Goal: Use online tool/utility: Use online tool/utility

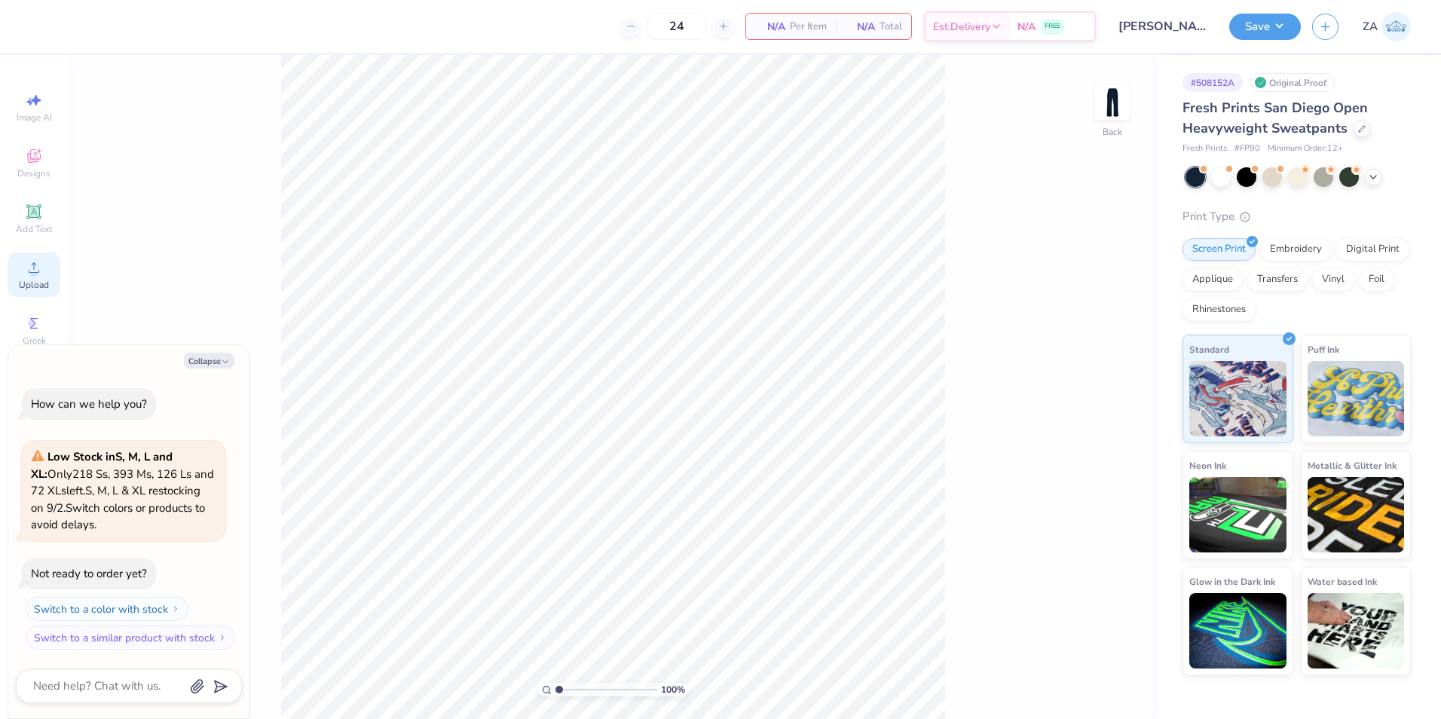
click at [22, 261] on div "Upload" at bounding box center [34, 274] width 53 height 44
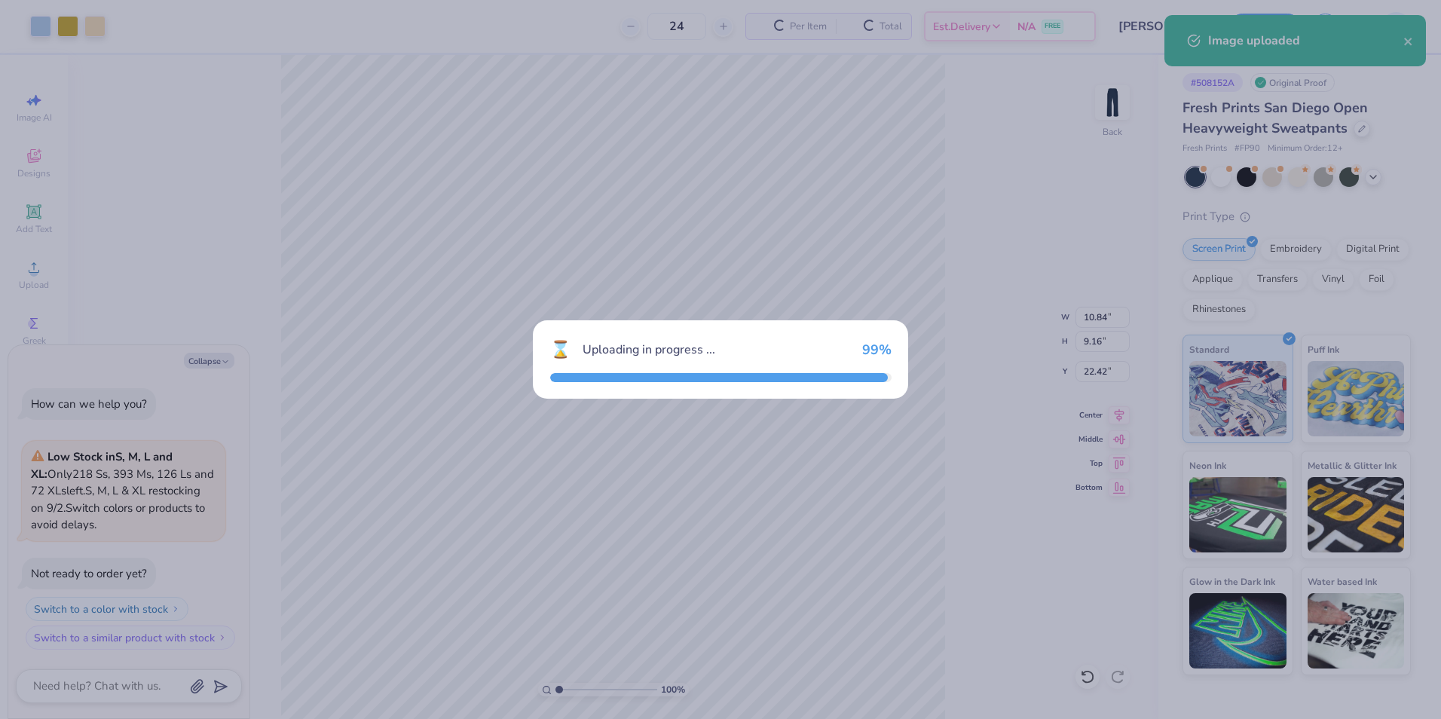
type textarea "x"
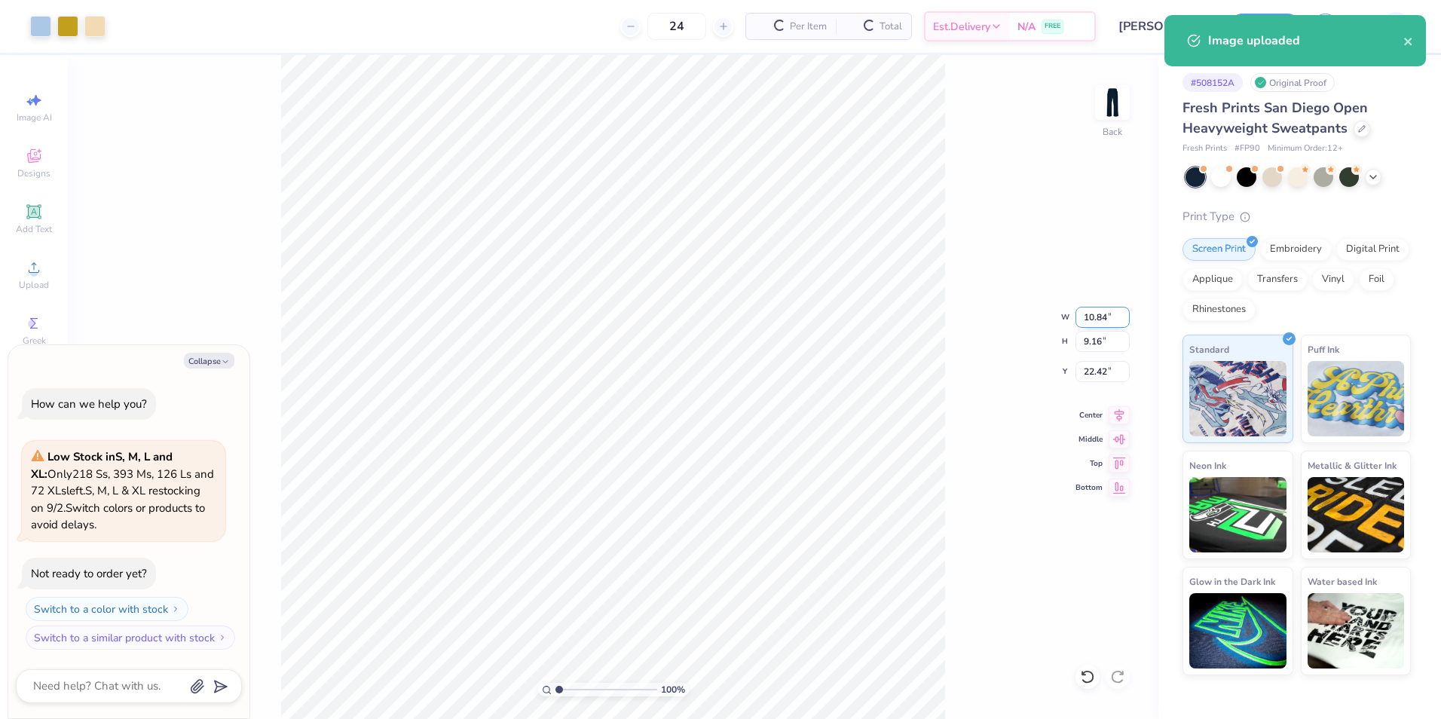
click at [1118, 321] on input "10.84" at bounding box center [1102, 317] width 54 height 21
type input "3.50"
type textarea "x"
type input "2.96"
type input "25.52"
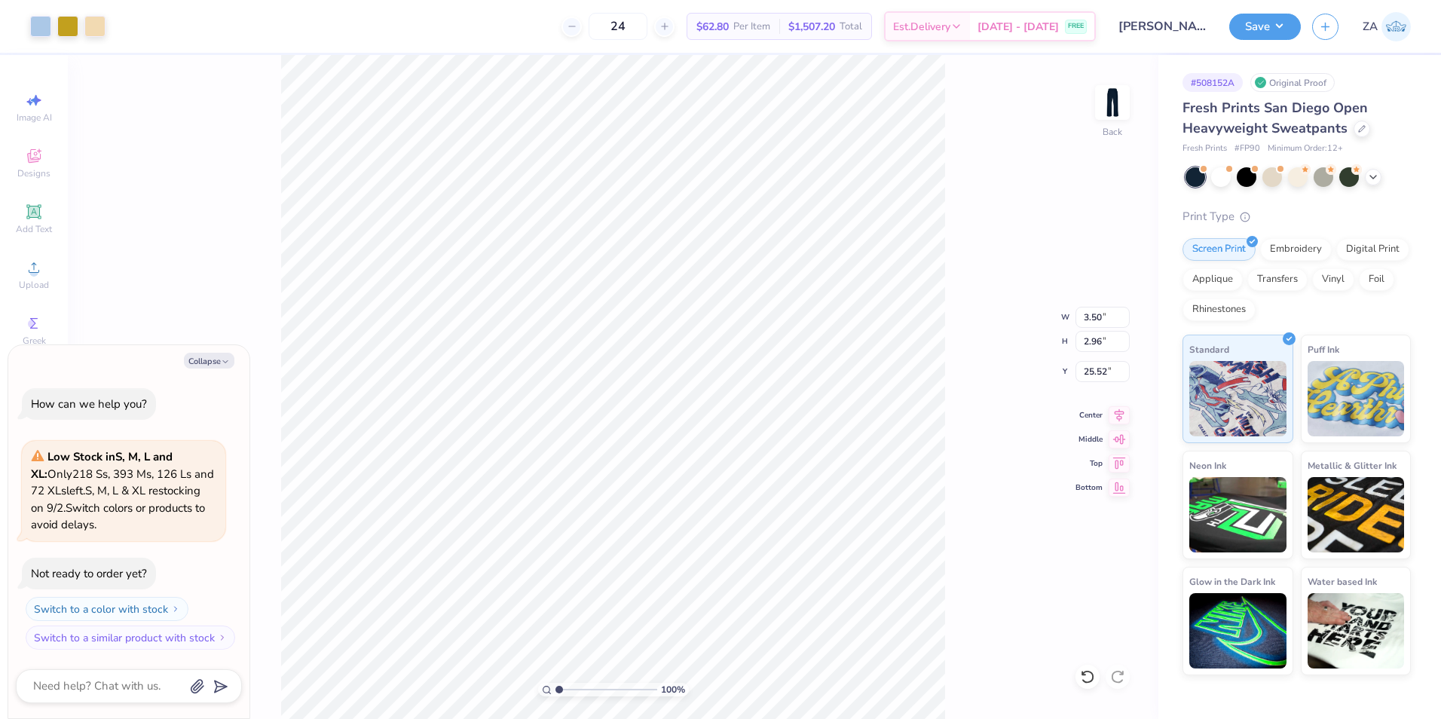
type textarea "x"
type input "5.75"
drag, startPoint x: 1084, startPoint y: 321, endPoint x: 1102, endPoint y: 321, distance: 18.1
click at [1102, 321] on input "3.50" at bounding box center [1102, 317] width 54 height 21
type input "4.50"
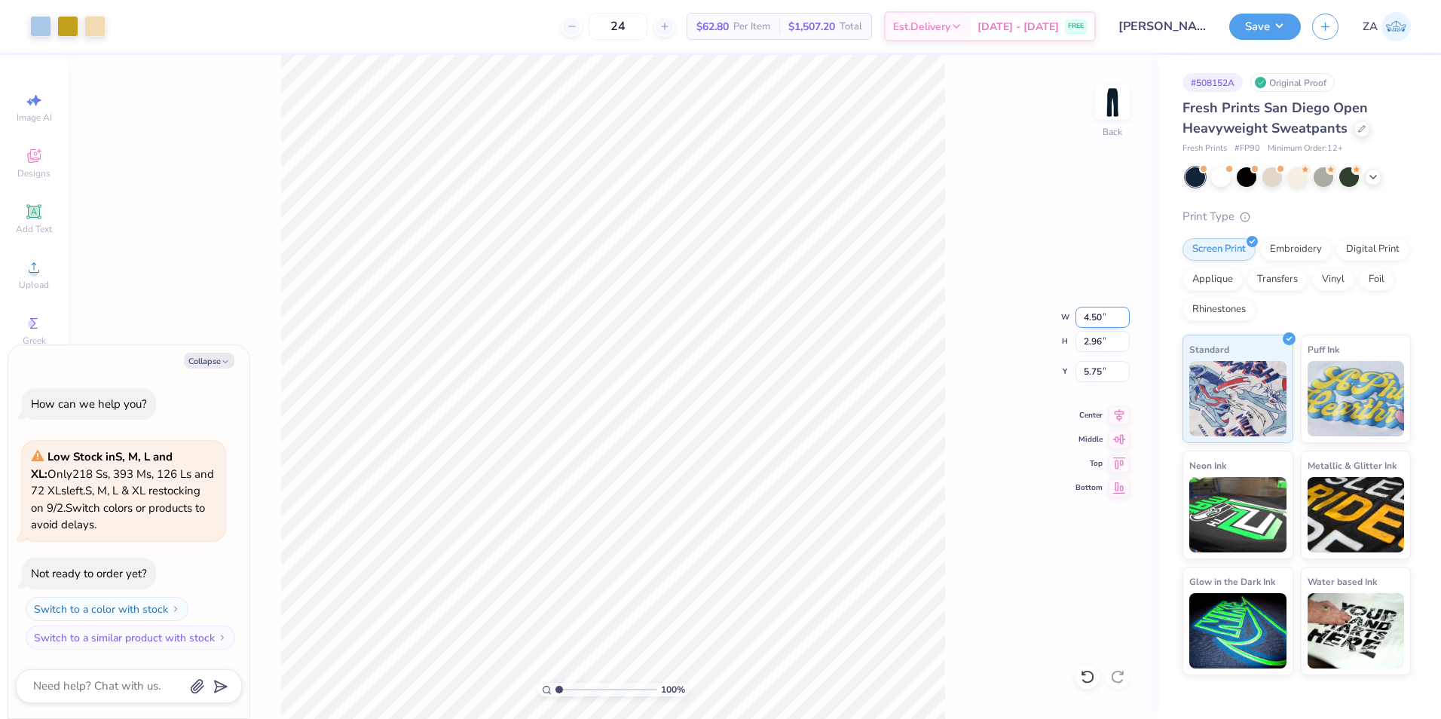
type textarea "x"
type input "3.80"
drag, startPoint x: 1084, startPoint y: 377, endPoint x: 1104, endPoint y: 377, distance: 19.6
click at [1104, 377] on input "5.33" at bounding box center [1102, 371] width 54 height 21
type input "3.00"
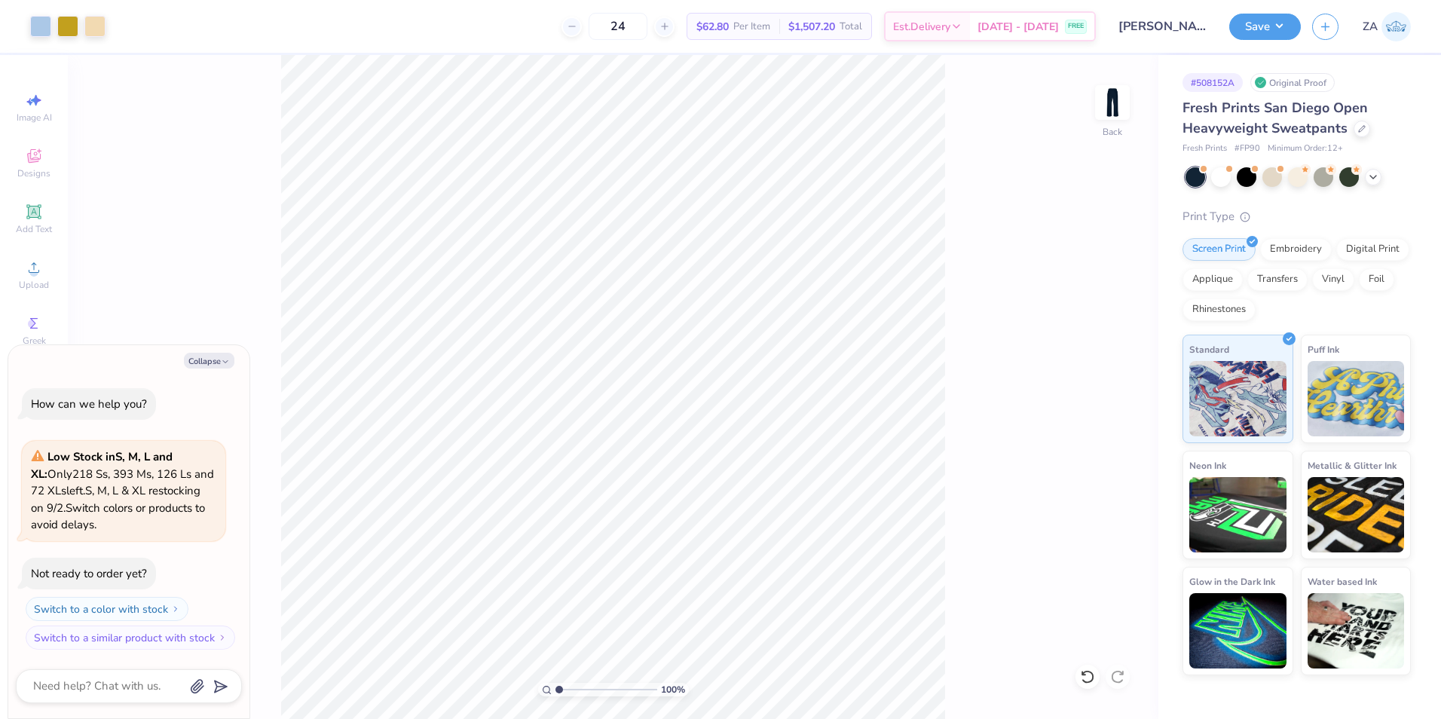
type textarea "x"
drag, startPoint x: 1080, startPoint y: 319, endPoint x: 1103, endPoint y: 320, distance: 23.4
click at [1103, 320] on input "4.50" at bounding box center [1102, 317] width 54 height 21
type input "5.00"
type textarea "x"
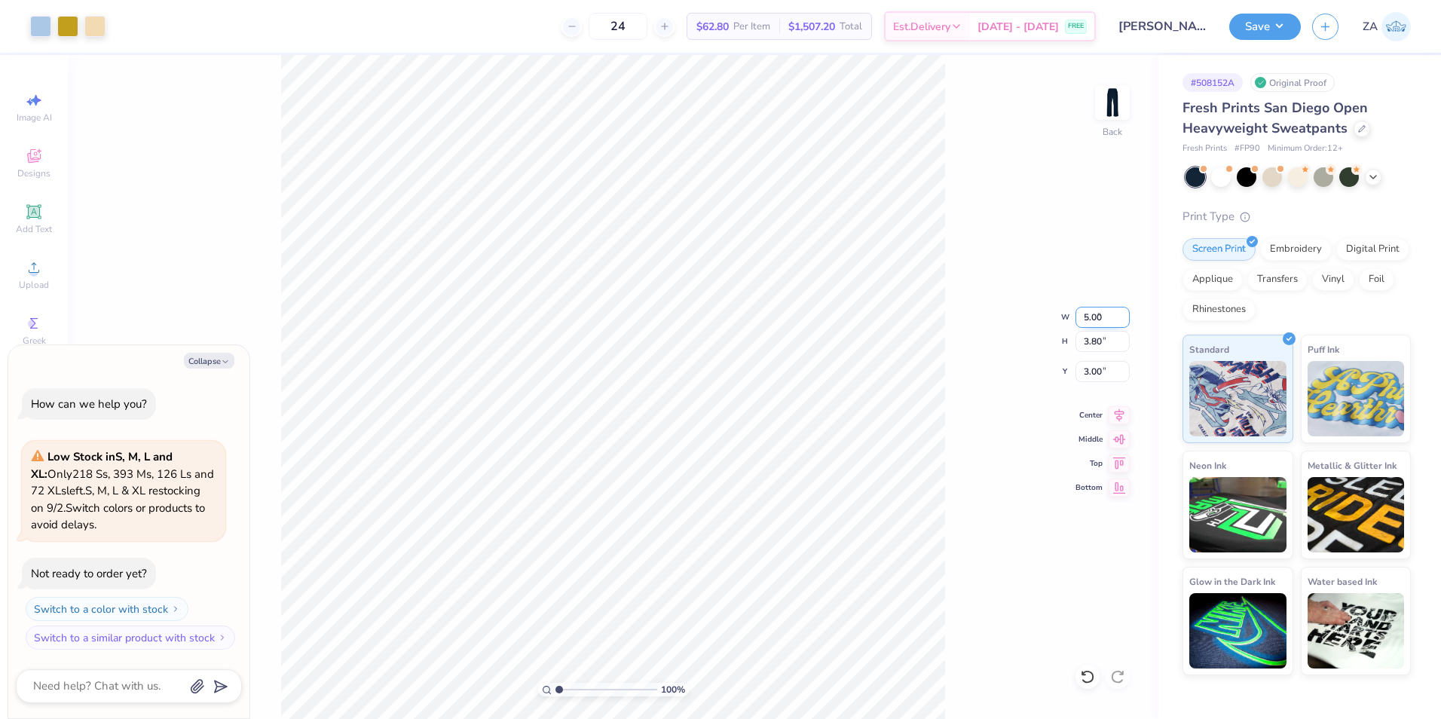
type input "4.22"
drag, startPoint x: 1090, startPoint y: 366, endPoint x: 1105, endPoint y: 368, distance: 16.0
click at [1105, 368] on input "2.79" at bounding box center [1102, 371] width 54 height 21
type input "4.00"
type textarea "x"
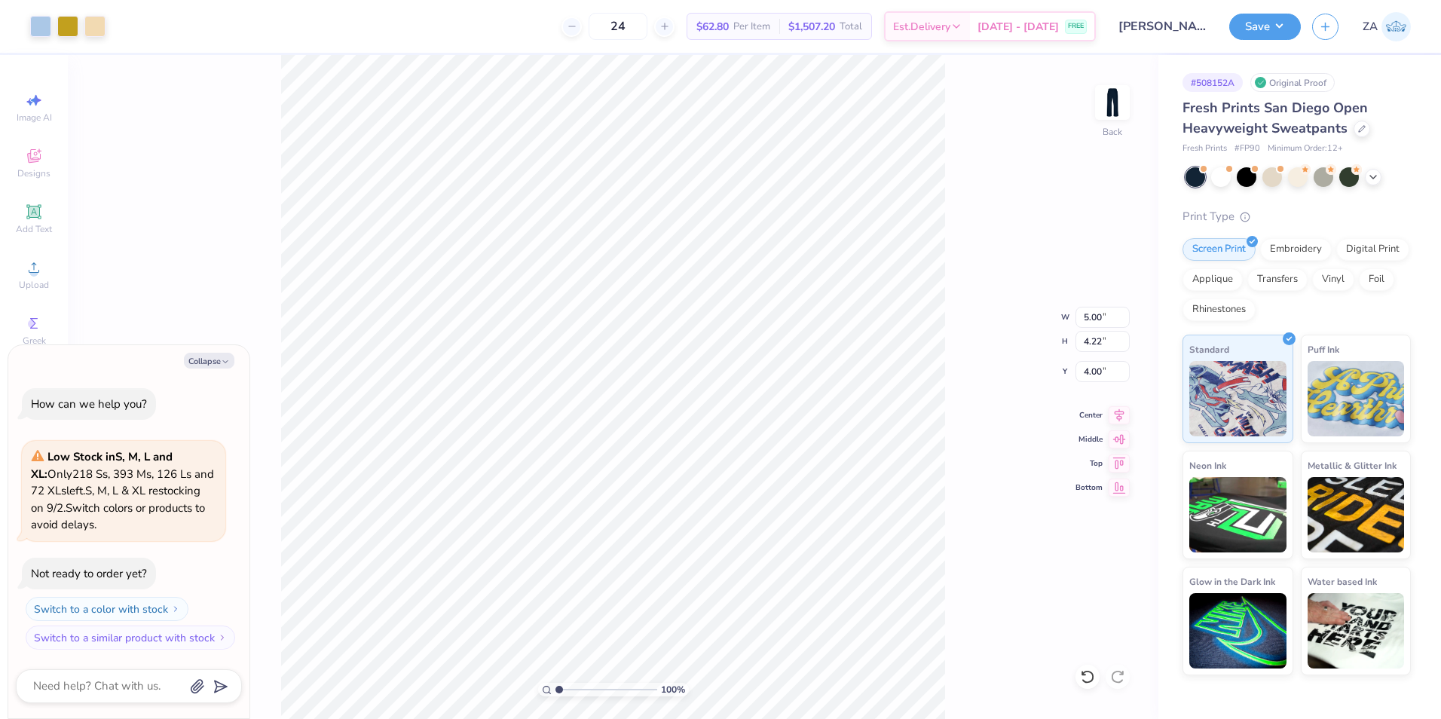
type input "3.93"
drag, startPoint x: 1094, startPoint y: 373, endPoint x: 1073, endPoint y: 372, distance: 21.1
click at [1073, 372] on div "100 % Back W 5.00 5.00 " H 4.22 4.22 " Y 3.93 3.93 " Center Middle Top Bottom" at bounding box center [613, 387] width 1090 height 664
type textarea "x"
drag, startPoint x: 1090, startPoint y: 370, endPoint x: 1102, endPoint y: 370, distance: 11.3
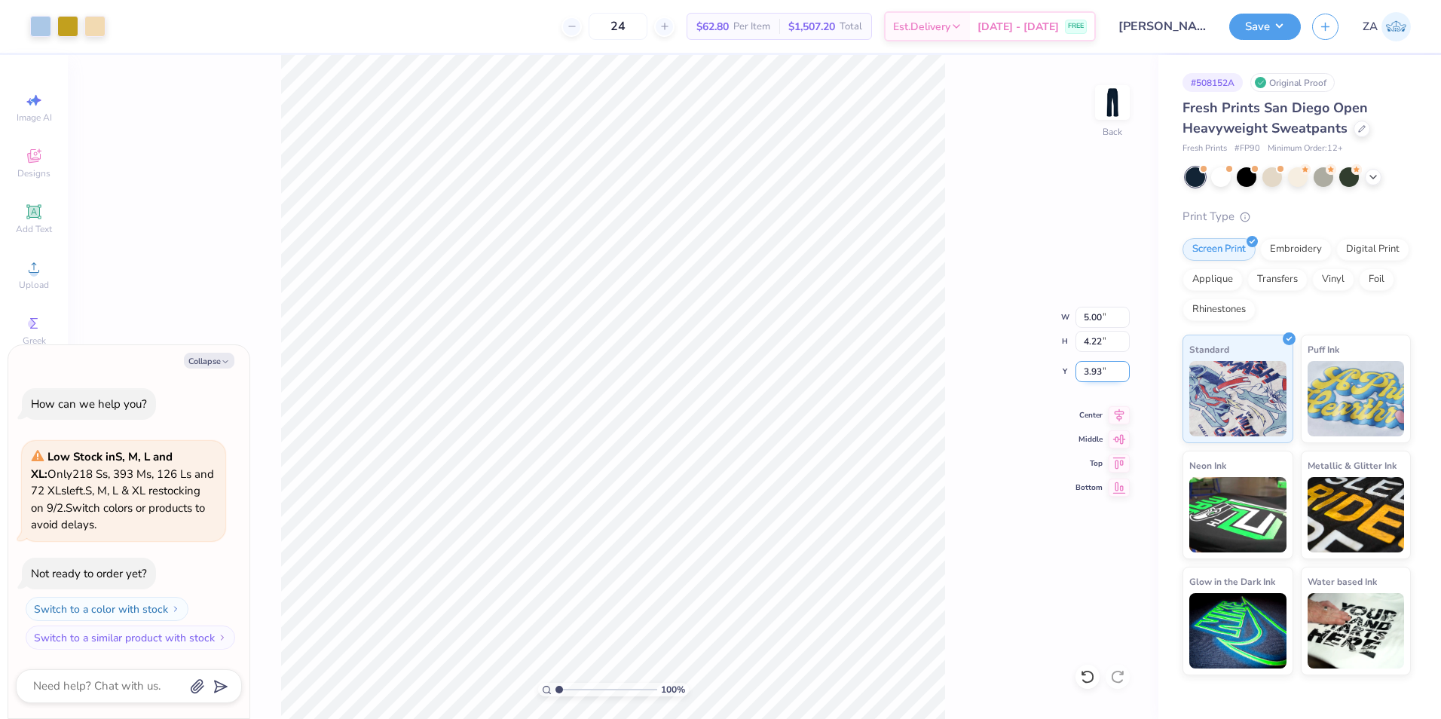
click at [1102, 370] on input "3.93" at bounding box center [1102, 371] width 54 height 21
type input "4.00"
click at [24, 262] on div "Upload" at bounding box center [34, 274] width 53 height 44
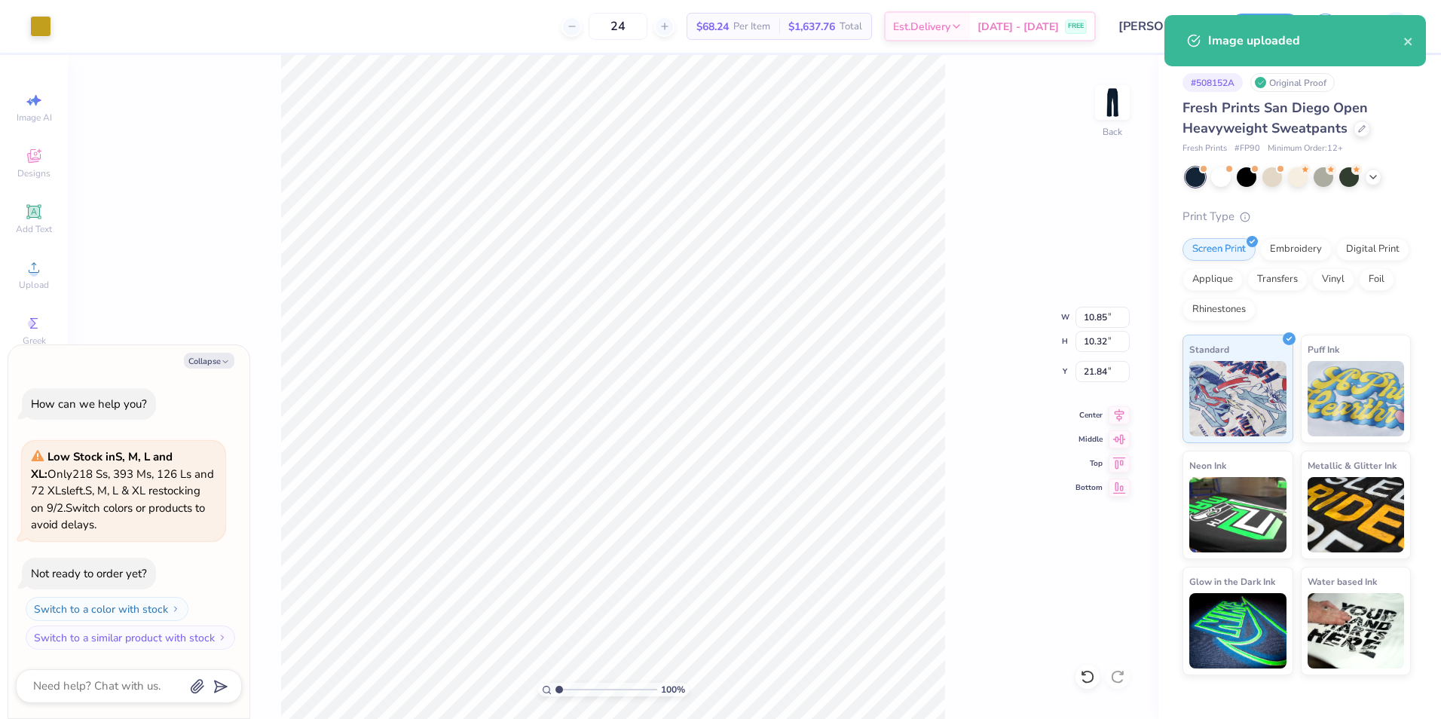
type textarea "x"
type input "4.56"
type input "4.34"
type input "27.82"
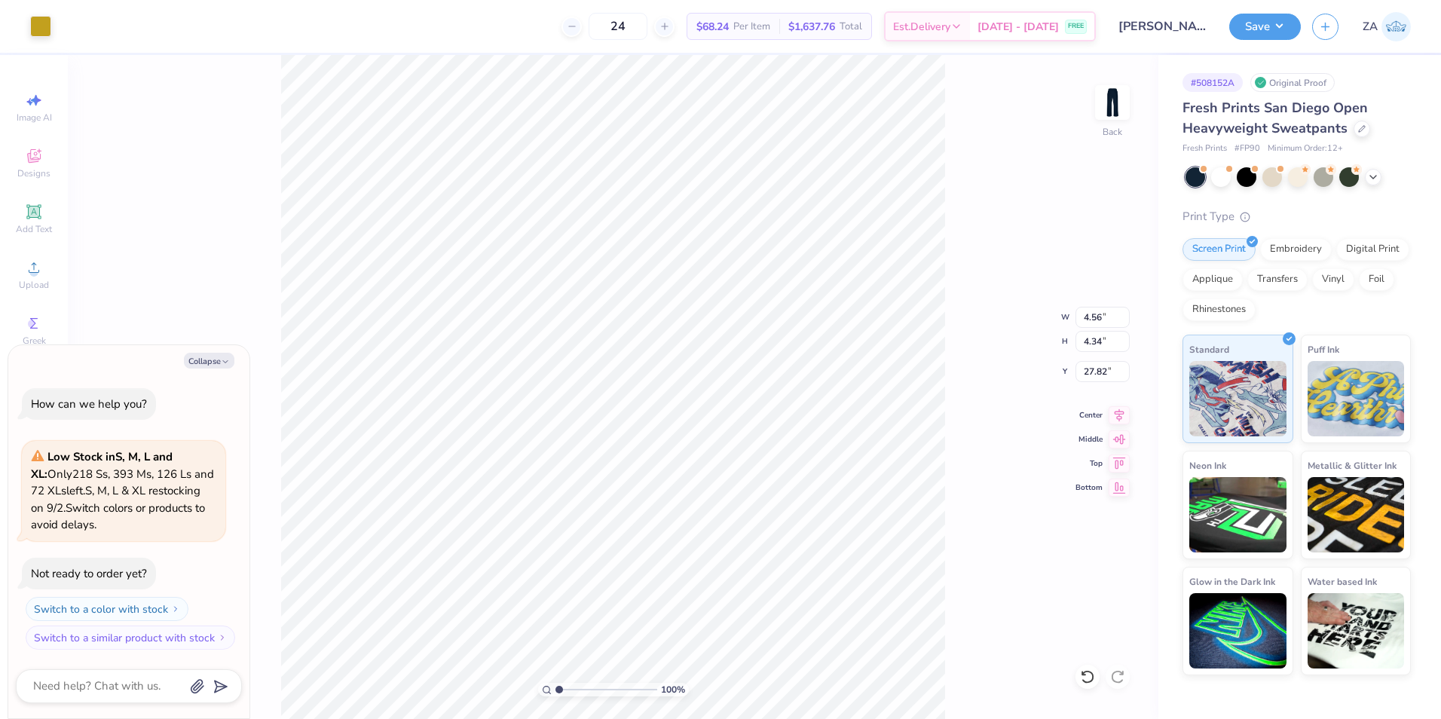
type textarea "x"
type input "9.46"
drag, startPoint x: 1108, startPoint y: 375, endPoint x: 1078, endPoint y: 363, distance: 31.5
click at [1078, 372] on input "9.46" at bounding box center [1102, 371] width 54 height 21
drag, startPoint x: 1100, startPoint y: 324, endPoint x: 1080, endPoint y: 322, distance: 20.5
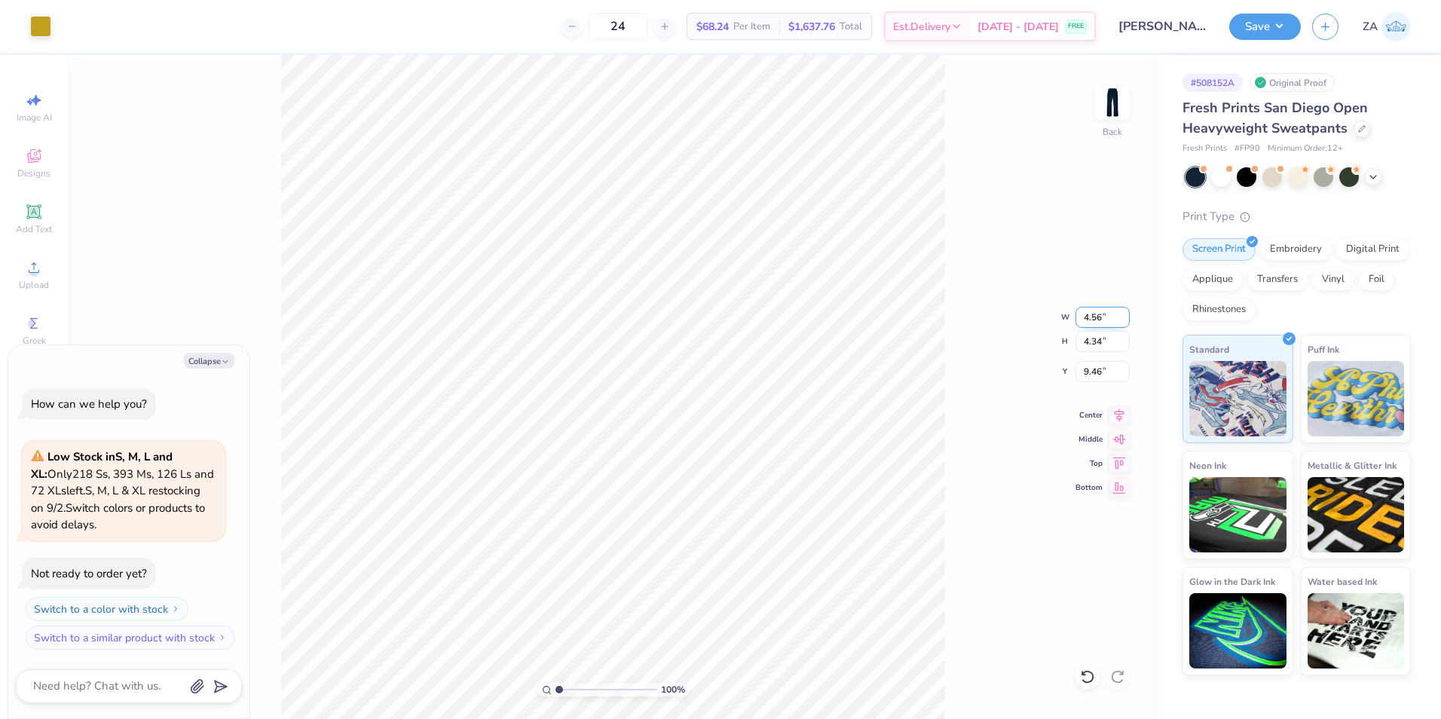
click at [1080, 322] on input "4.56" at bounding box center [1102, 317] width 54 height 21
type input "4.50"
type textarea "x"
type input "4.28"
drag, startPoint x: 1106, startPoint y: 372, endPoint x: 1079, endPoint y: 372, distance: 27.1
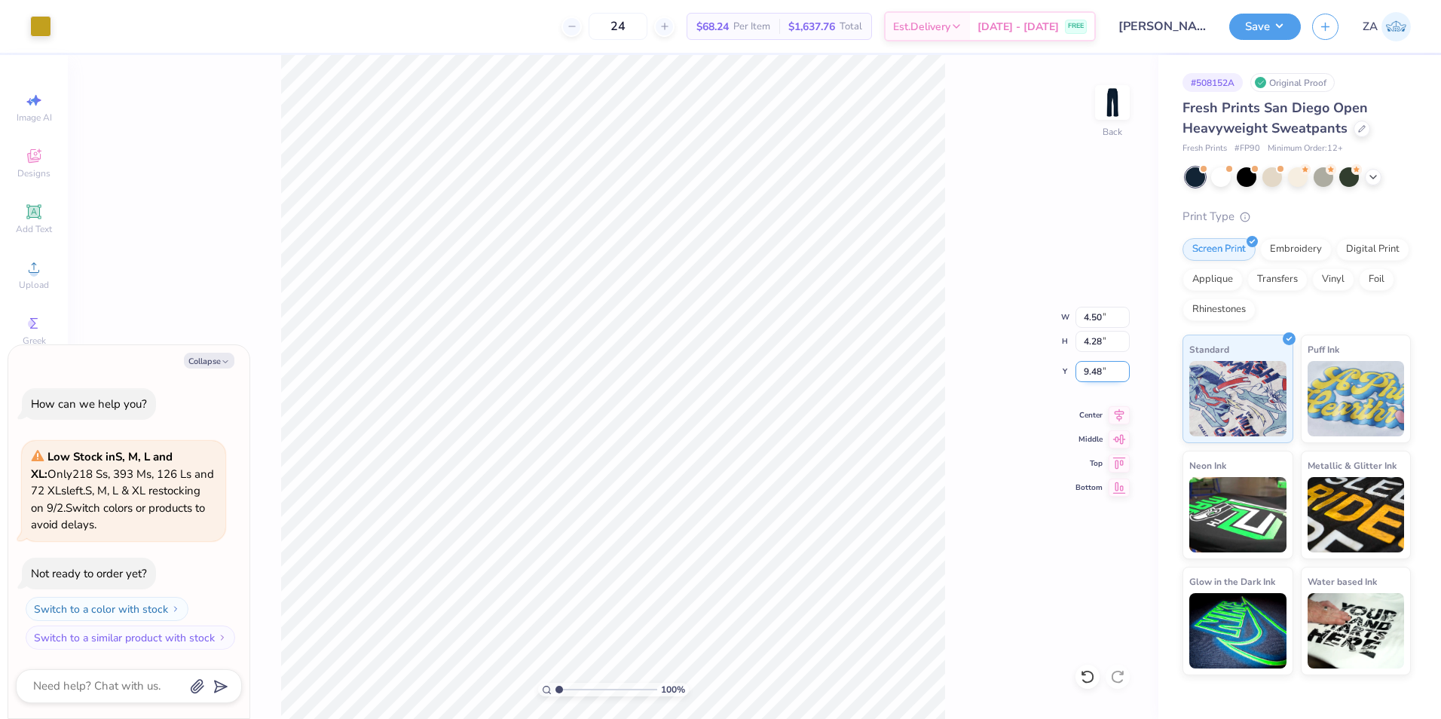
click at [1079, 372] on input "9.48" at bounding box center [1102, 371] width 54 height 21
type input "9.50"
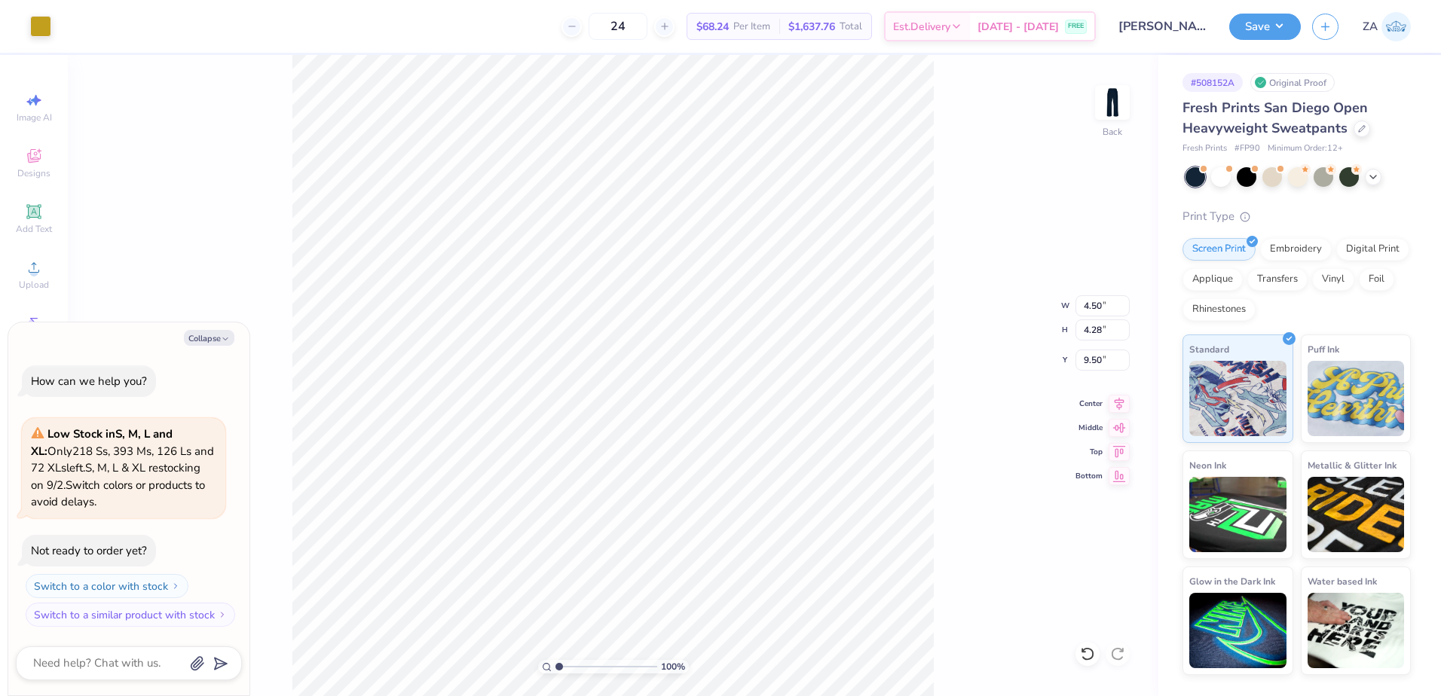
type textarea "x"
type input "28.29"
type textarea "x"
type input "9.50"
type textarea "x"
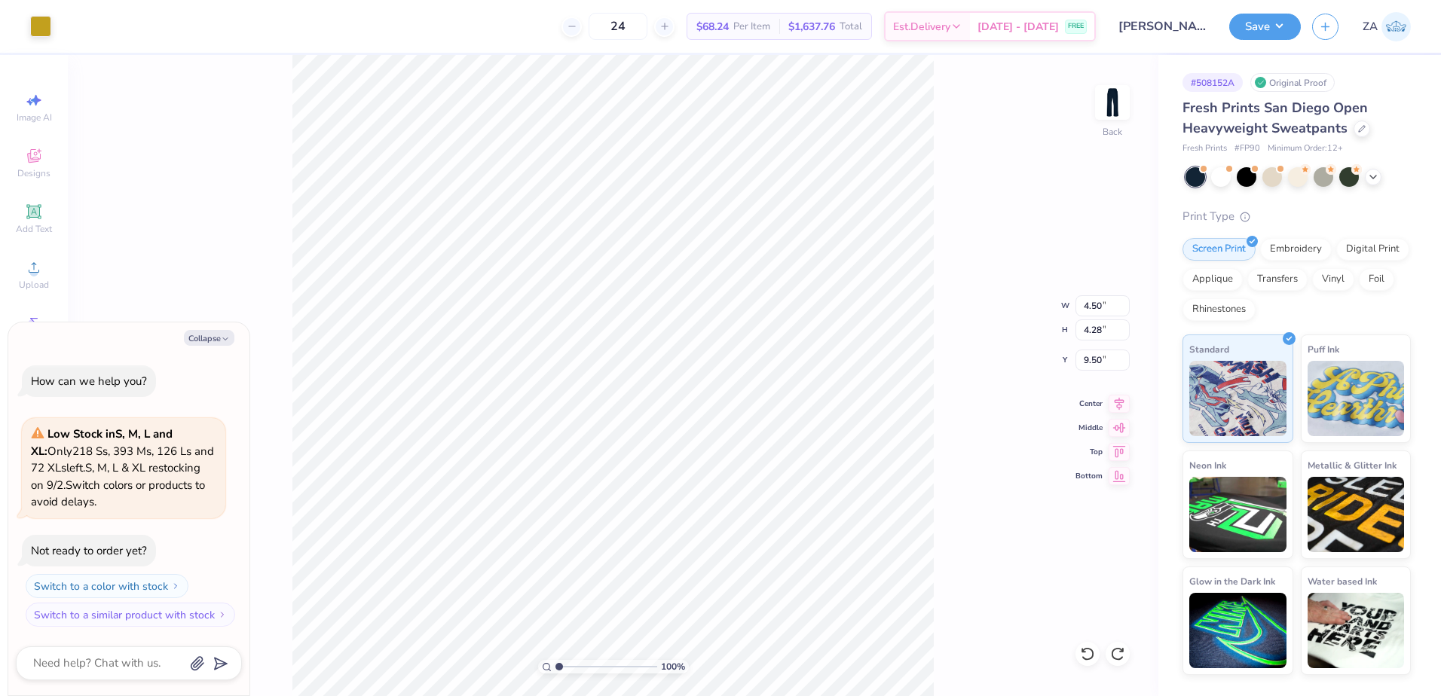
type input "2.84"
type input "2.70"
type input "11.08"
type textarea "x"
type input "7.73"
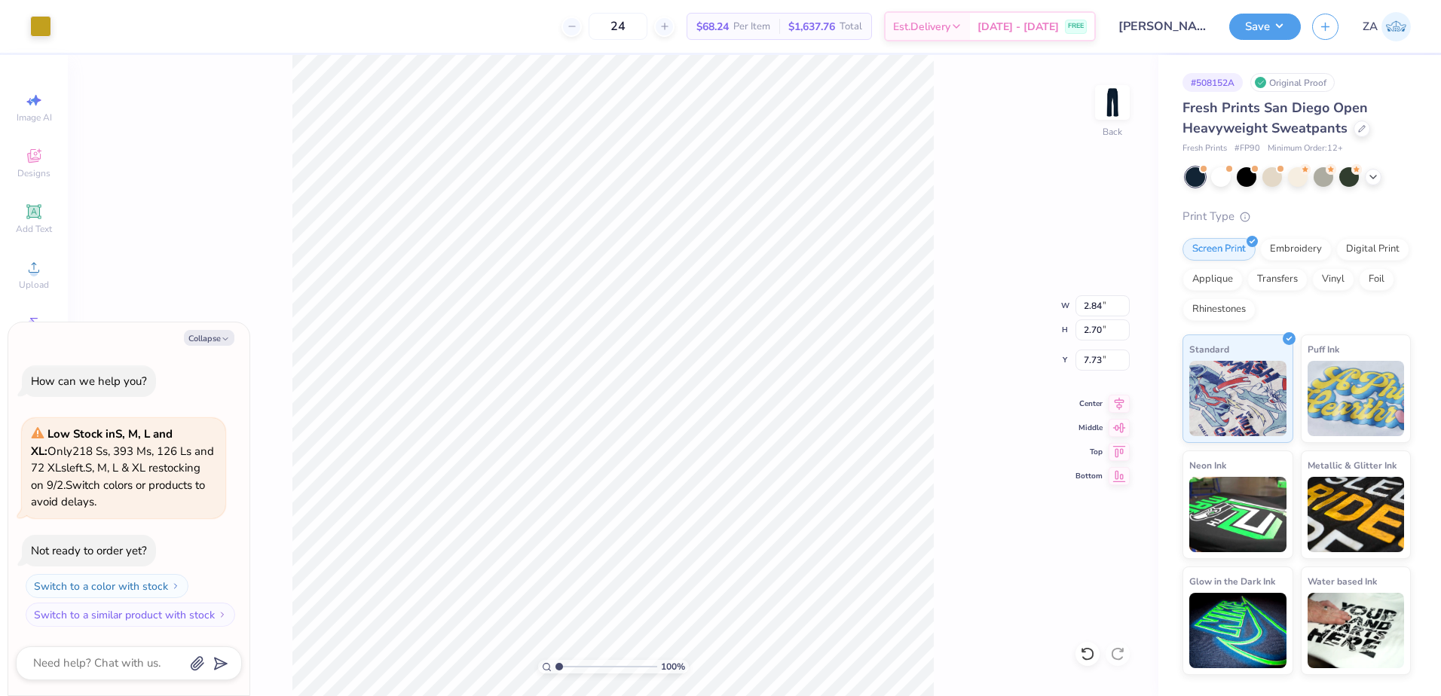
type textarea "x"
type input "8.94"
type textarea "x"
drag, startPoint x: 1099, startPoint y: 332, endPoint x: 1108, endPoint y: 333, distance: 9.1
click at [1104, 333] on input "7.64" at bounding box center [1102, 330] width 54 height 21
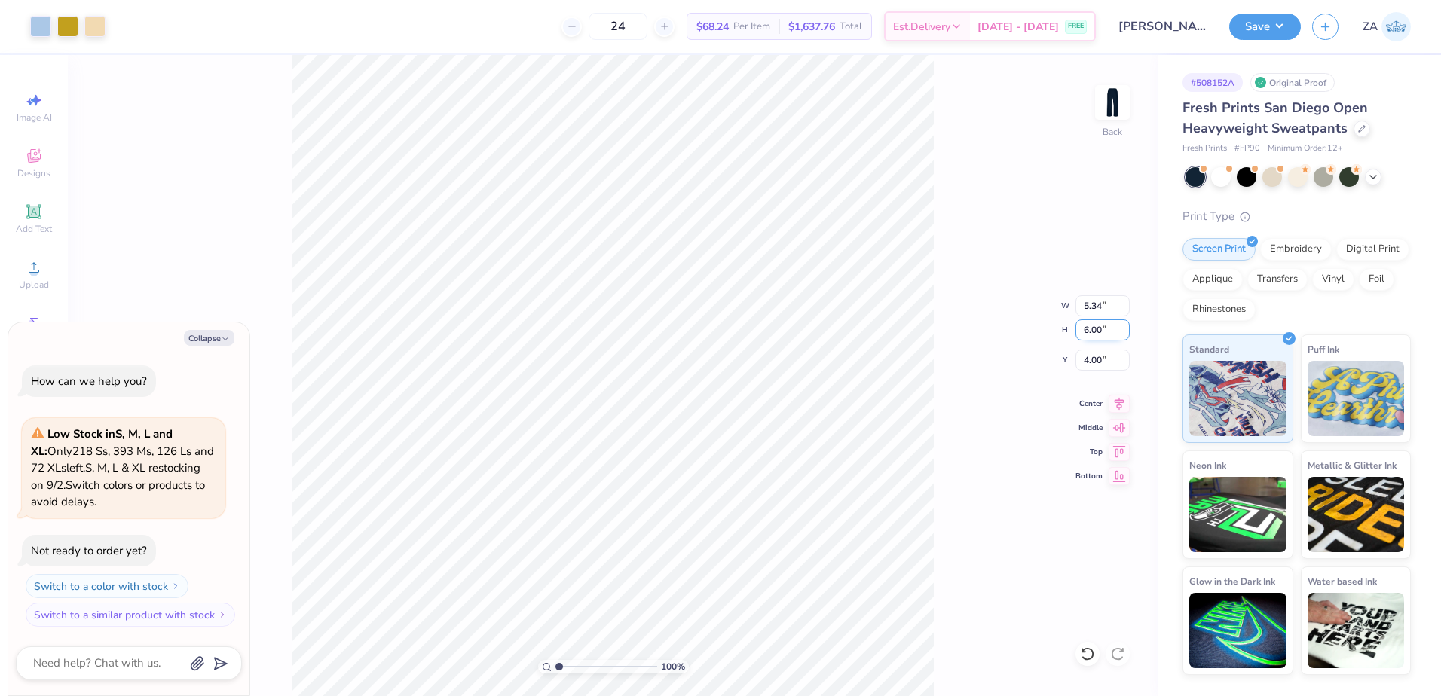
type input "6.00"
type textarea "x"
type input "4.19"
drag, startPoint x: 1093, startPoint y: 361, endPoint x: 1102, endPoint y: 361, distance: 9.8
click at [1102, 361] on input "4.82" at bounding box center [1102, 360] width 54 height 21
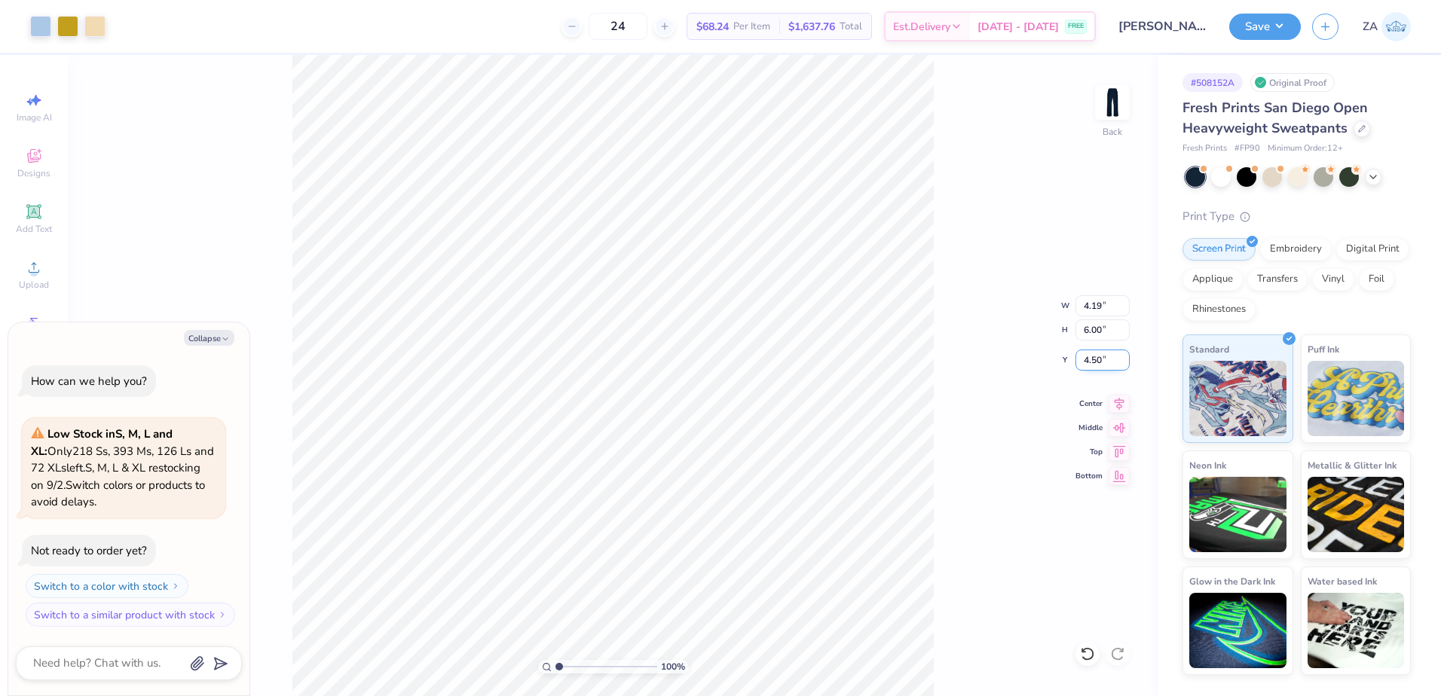
type input "4.50"
click at [1270, 23] on button "Save" at bounding box center [1265, 24] width 72 height 26
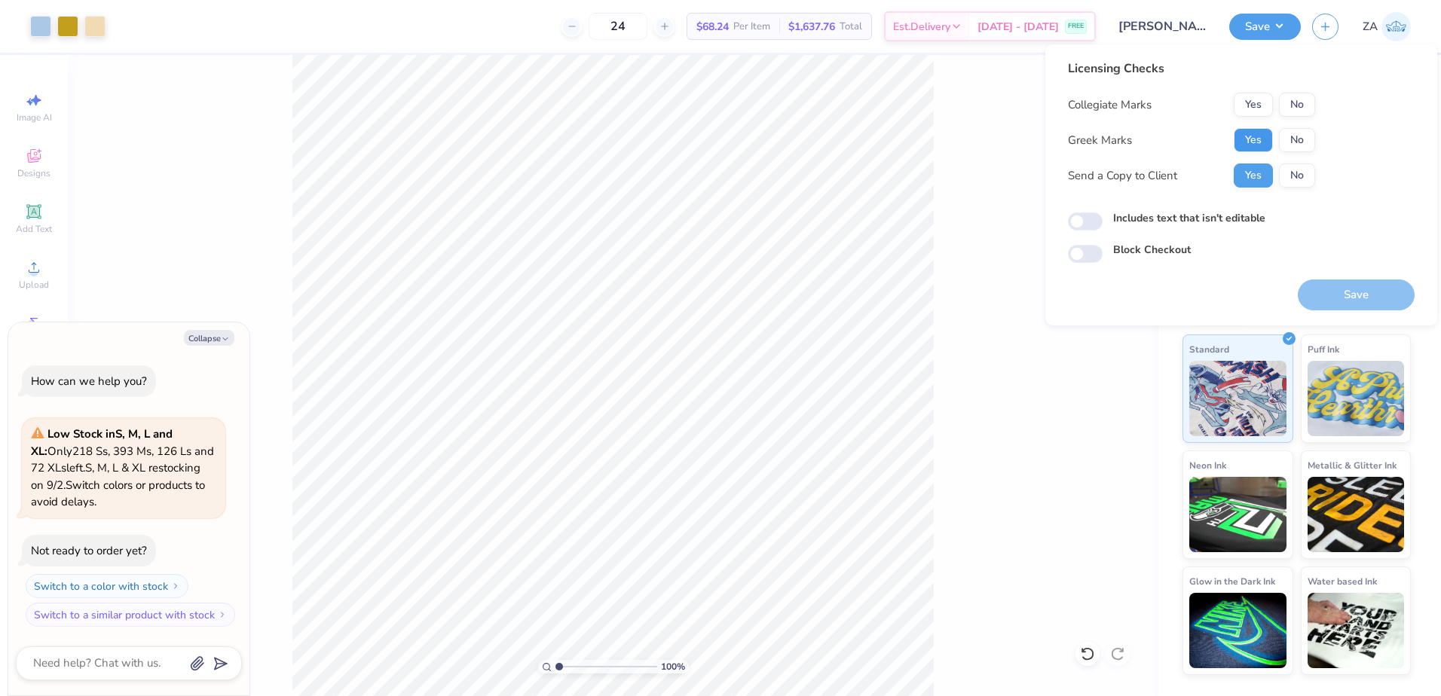
click at [1250, 134] on button "Yes" at bounding box center [1253, 140] width 39 height 24
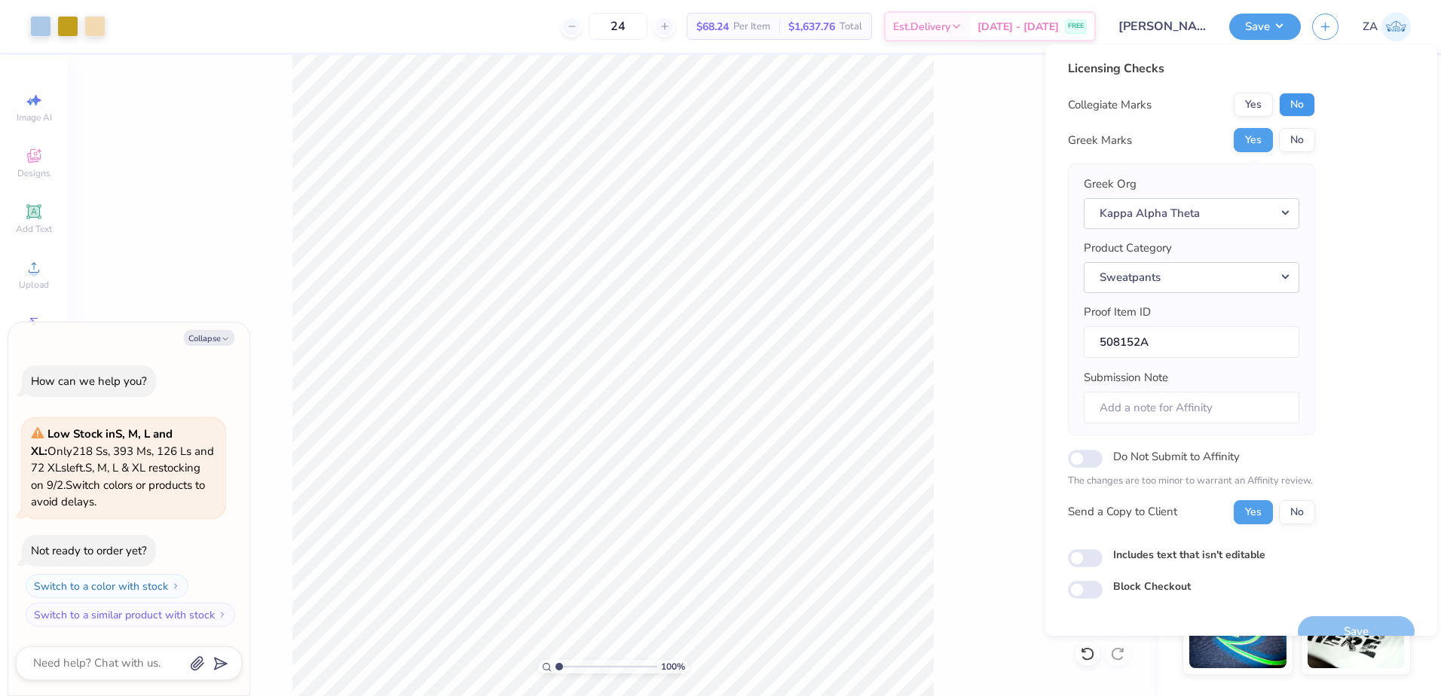
click at [1294, 103] on button "No" at bounding box center [1297, 105] width 36 height 24
click at [1325, 628] on button "Save" at bounding box center [1356, 631] width 117 height 31
type textarea "x"
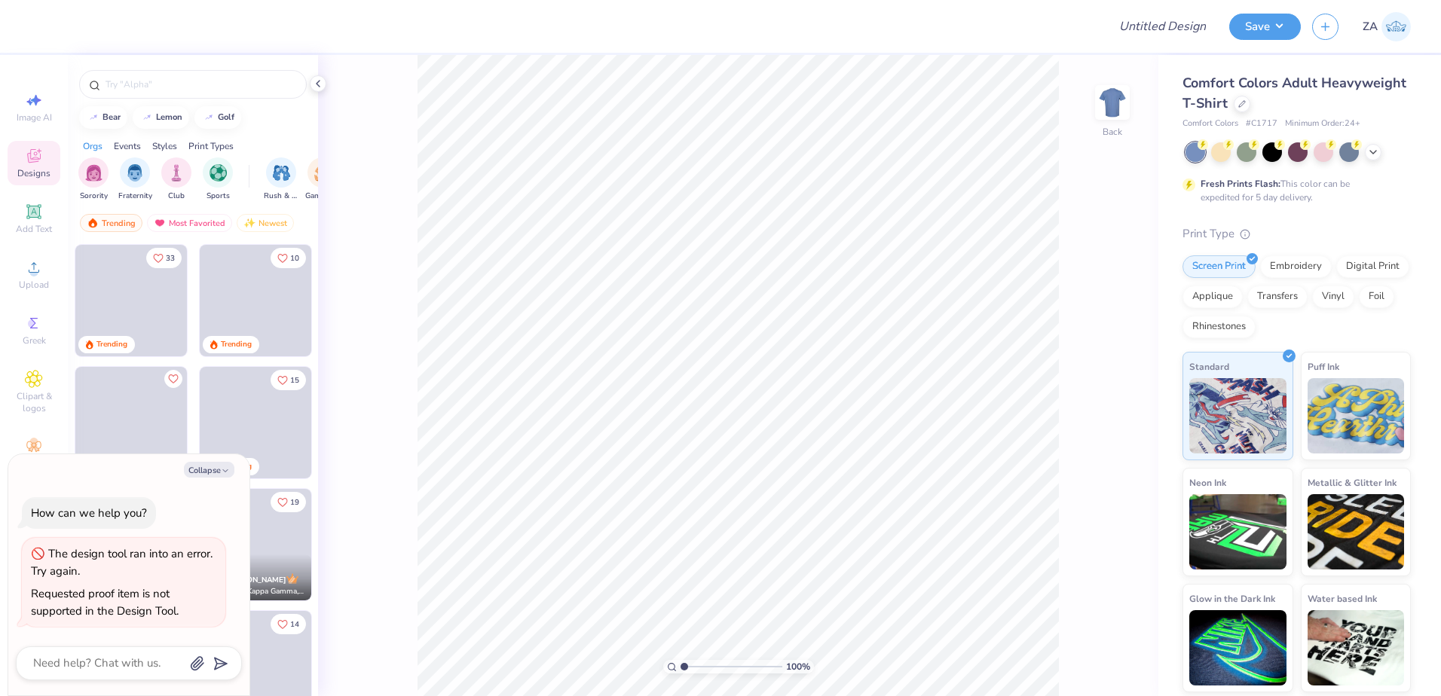
type textarea "x"
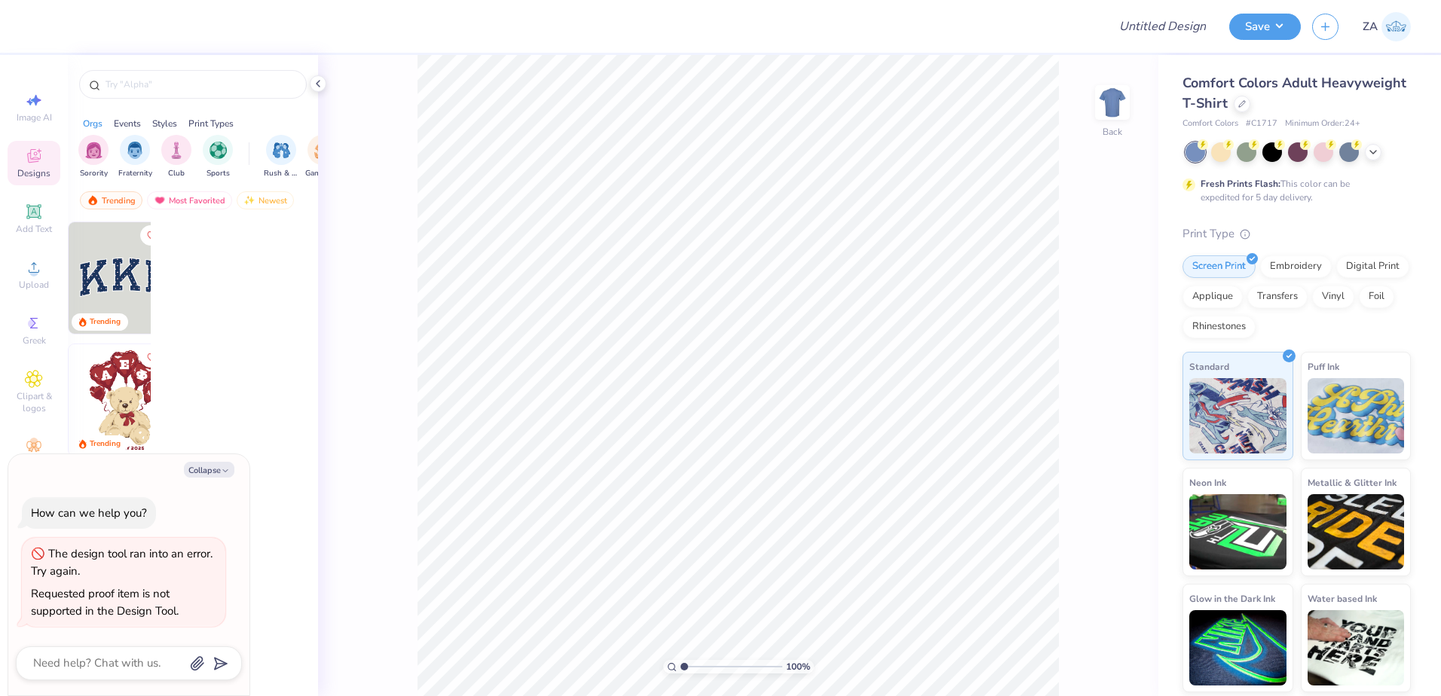
type textarea "x"
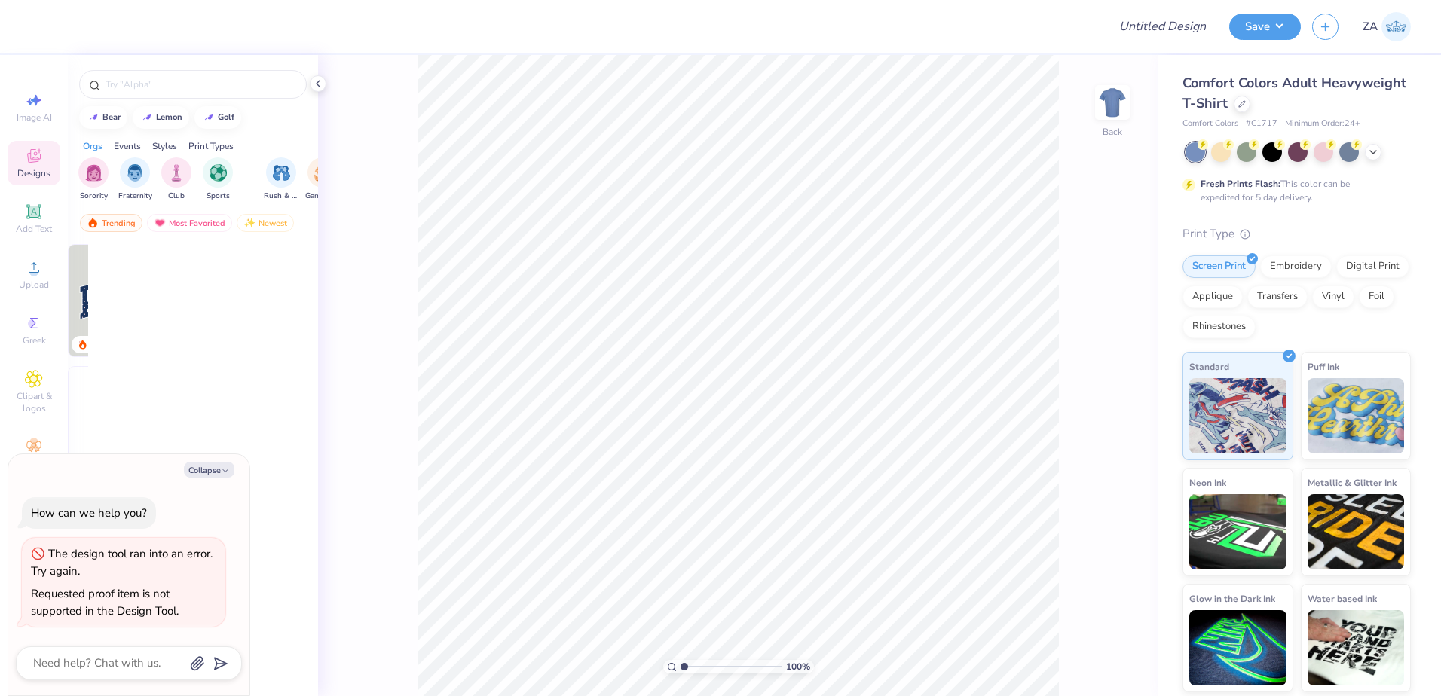
type textarea "x"
